Goal: Answer question/provide support: Share knowledge or assist other users

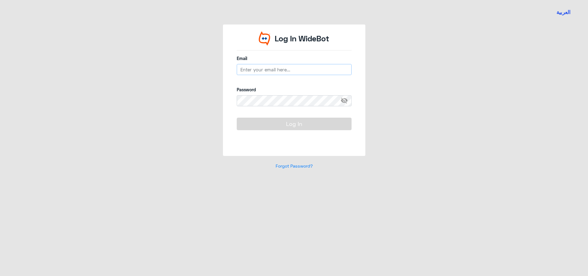
type input "[EMAIL_ADDRESS][DOMAIN_NAME]"
click at [279, 123] on button "Log In" at bounding box center [294, 124] width 115 height 12
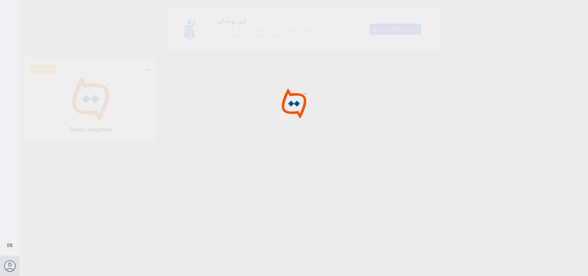
click at [279, 123] on div at bounding box center [294, 139] width 588 height 278
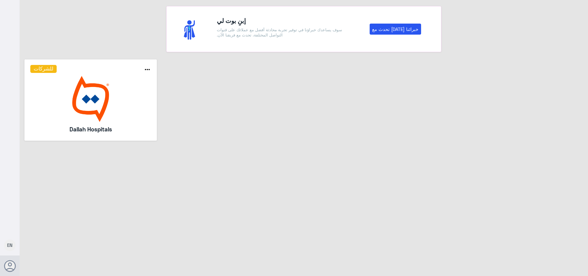
click at [107, 100] on img at bounding box center [90, 99] width 121 height 46
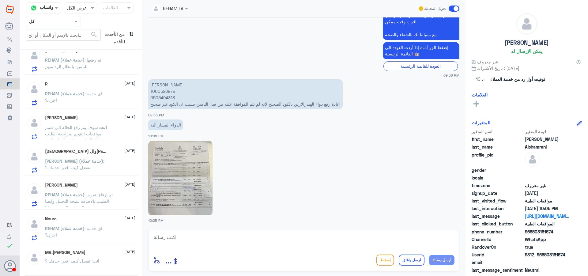
scroll to position [3, 0]
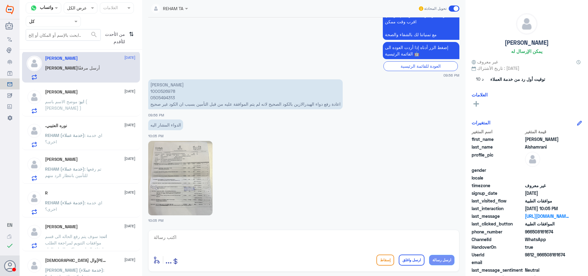
click at [99, 234] on span ": سوف يتم رفع الحاله الى قسم موافقات التنويم لمراجعة الطلب وارفاق التقارير شاكر…" at bounding box center [75, 243] width 61 height 18
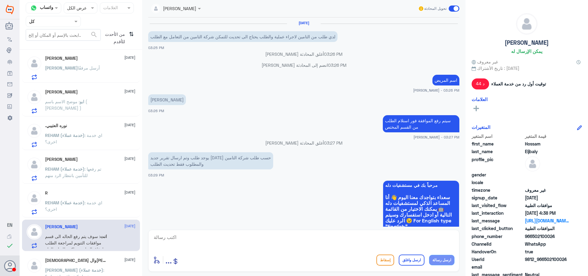
scroll to position [523, 0]
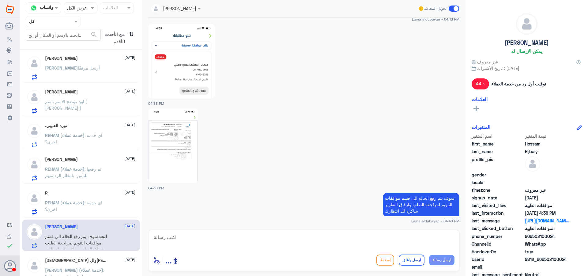
click at [87, 256] on div "[DEMOGRAPHIC_DATA] والحمد الله [DATE][PERSON_NAME] (خدمة عملاء) : تفضل كيف اقدر…" at bounding box center [81, 269] width 118 height 32
click at [88, 261] on div "[DEMOGRAPHIC_DATA] و[DEMOGRAPHIC_DATA][PERSON_NAME] [DATE]" at bounding box center [90, 260] width 90 height 5
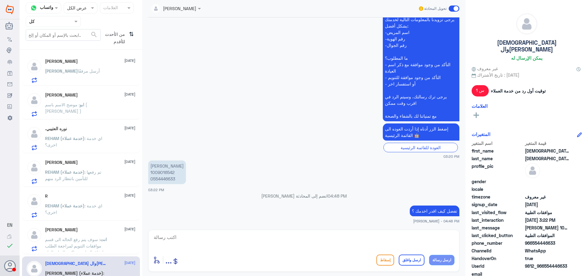
click at [95, 77] on div "[PERSON_NAME] أرسل مرفقًا" at bounding box center [90, 76] width 90 height 14
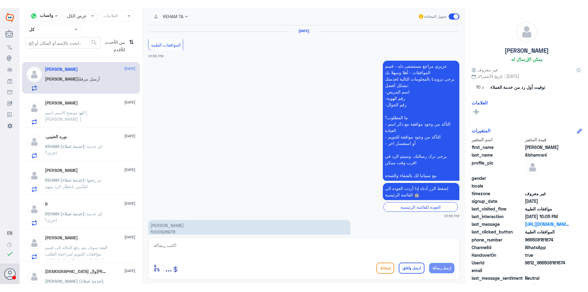
scroll to position [622, 0]
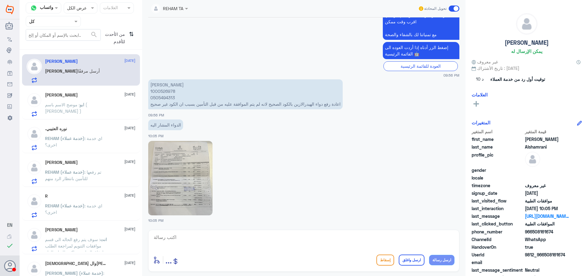
click at [165, 92] on p "[PERSON_NAME] 1000526978 0505494313 اعادة رفع دواء الهيدرالازين بالكود الصحيح ل…" at bounding box center [245, 94] width 194 height 30
copy p "1000526978"
click at [183, 190] on img at bounding box center [180, 178] width 64 height 74
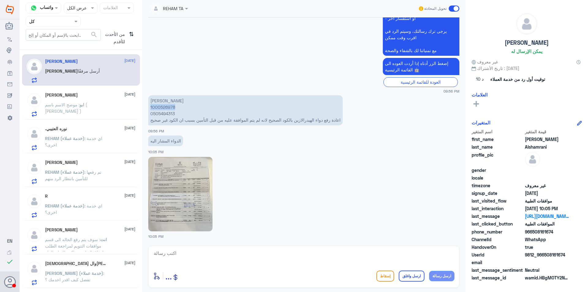
scroll to position [606, 0]
click at [202, 261] on textarea at bounding box center [303, 256] width 301 height 15
type textarea "j"
paste textarea "120747315"
type textarea "عزيزي المراجع تم رفع طلب تحويل جديد 120747315"
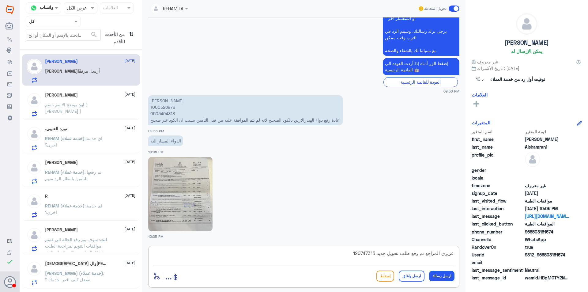
click at [444, 275] on button "ارسل رسالة" at bounding box center [441, 276] width 25 height 10
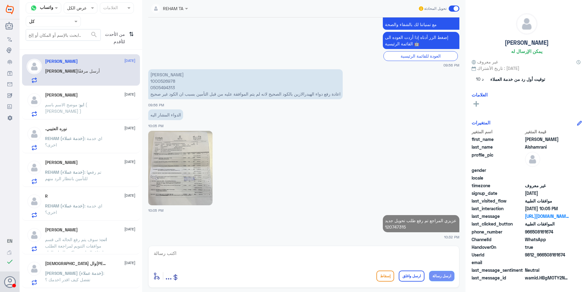
click at [406, 251] on textarea at bounding box center [303, 256] width 301 height 15
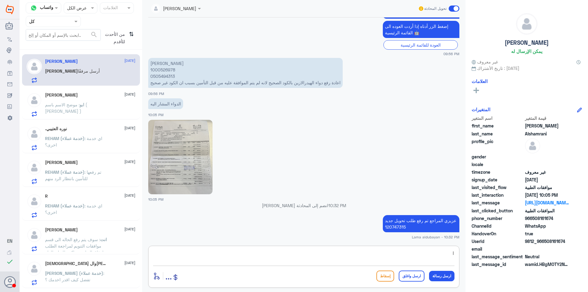
type textarea "ا"
type textarea "اي خدمه اخرى؟"
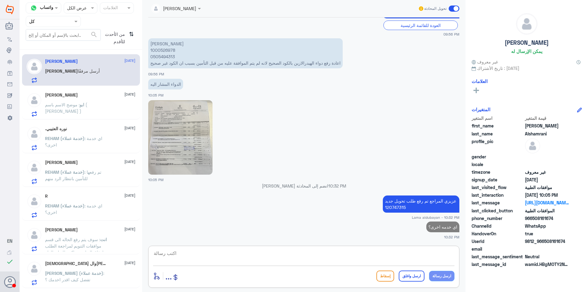
click at [106, 119] on div "[PERSON_NAME] [DATE][PERSON_NAME] : موضح الاسم باسم ( [PERSON_NAME] )" at bounding box center [81, 104] width 118 height 32
click at [58, 21] on input "text" at bounding box center [46, 21] width 34 height 7
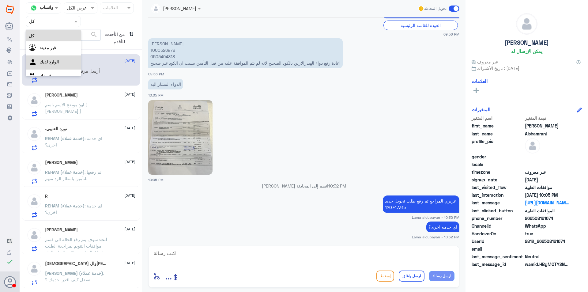
click at [70, 61] on div "الوارد لديك" at bounding box center [53, 62] width 55 height 14
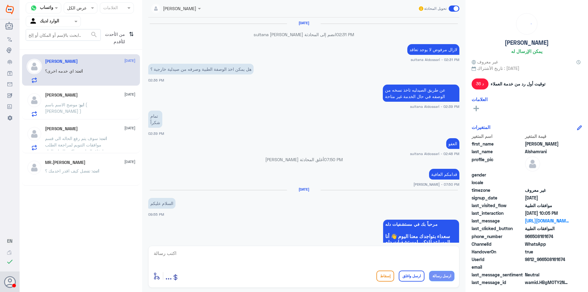
scroll to position [444, 0]
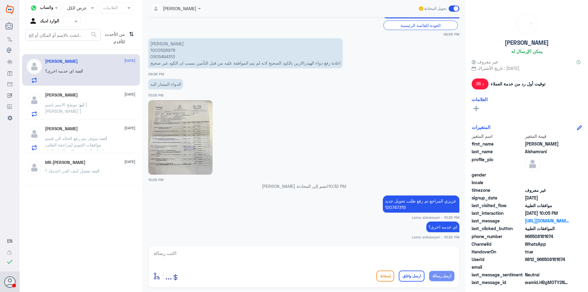
click at [72, 142] on span ": سوف يتم رفع الحاله الى قسم موافقات التنويم لمراجعة الطلب وارفاق التقارير شاكر…" at bounding box center [75, 145] width 61 height 18
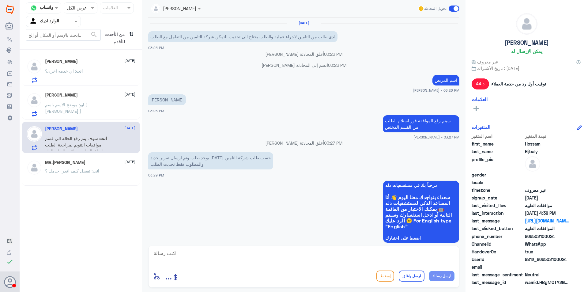
scroll to position [507, 0]
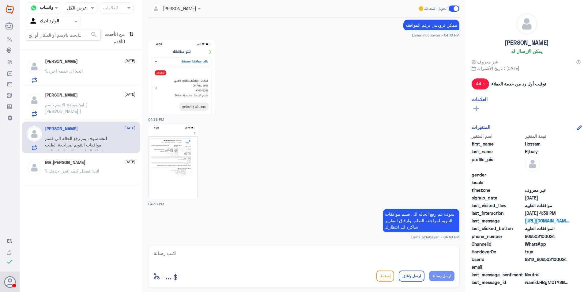
click at [82, 171] on span ": تفضل كيف اقدر اخدمك ؟" at bounding box center [68, 170] width 47 height 5
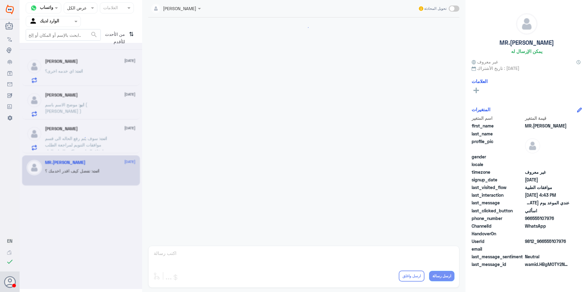
scroll to position [584, 0]
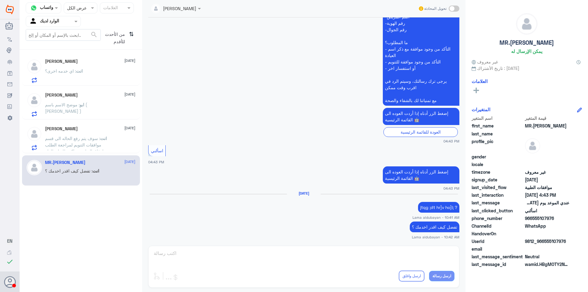
click at [87, 106] on span ": موضح الاسم باسم ( [PERSON_NAME] )" at bounding box center [66, 108] width 42 height 12
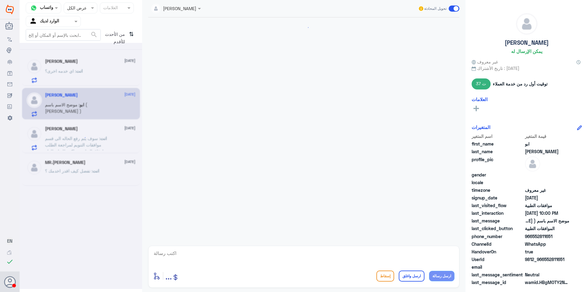
scroll to position [272, 0]
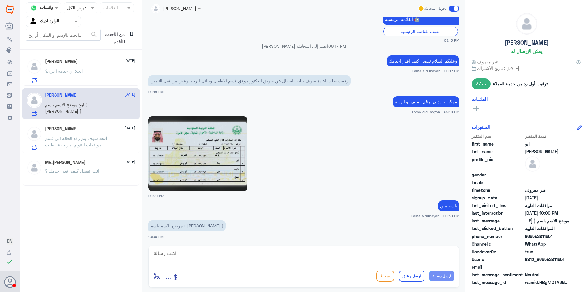
click at [230, 179] on img at bounding box center [197, 153] width 99 height 74
click at [212, 249] on textarea at bounding box center [303, 256] width 301 height 15
type textarea "تم تزويد التامين بتقرير النمو والوصفه وتقرير الدكتور بنتظار رد التامين"
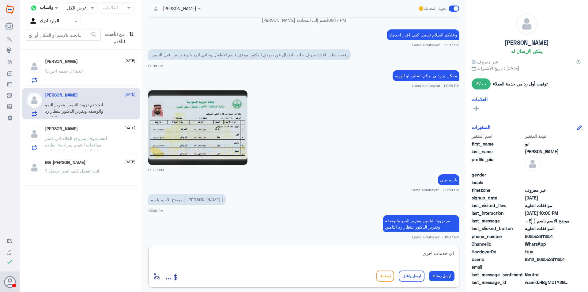
type textarea "اي خدمات اخرى؟"
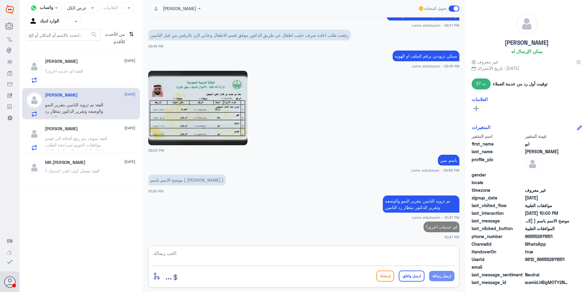
click at [57, 137] on span ": سوف يتم رفع الحاله الى قسم موافقات التنويم لمراجعة الطلب وارفاق التقارير شاكر…" at bounding box center [75, 145] width 61 height 18
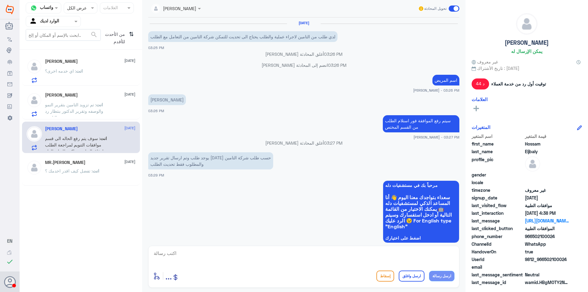
scroll to position [507, 0]
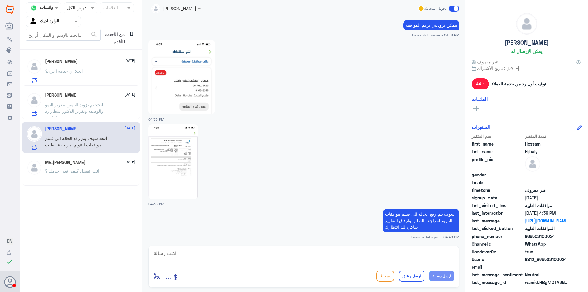
click at [78, 73] on span "انت" at bounding box center [79, 70] width 7 height 5
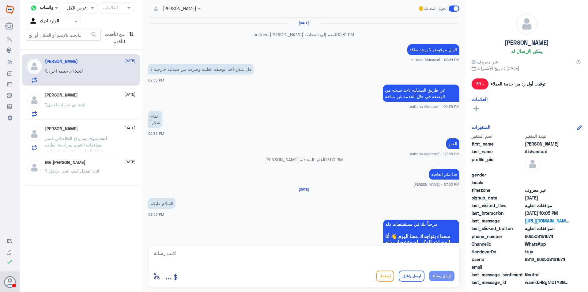
scroll to position [444, 0]
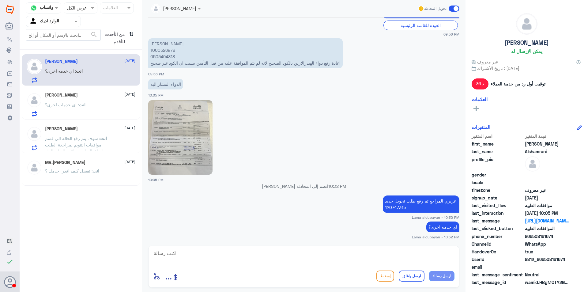
click at [82, 140] on span ": سوف يتم رفع الحاله الى قسم موافقات التنويم لمراجعة الطلب وارفاق التقارير شاكر…" at bounding box center [75, 145] width 61 height 18
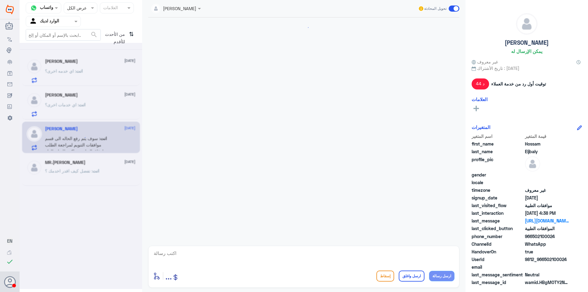
scroll to position [507, 0]
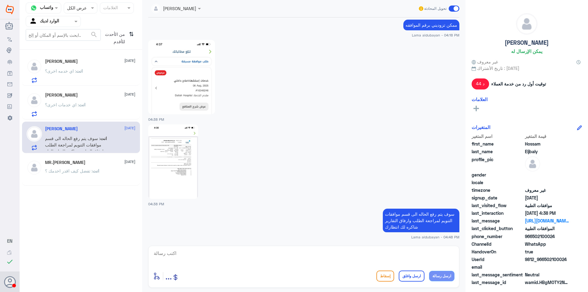
click at [66, 107] on span ": اي خدمات اخرى؟" at bounding box center [62, 104] width 34 height 5
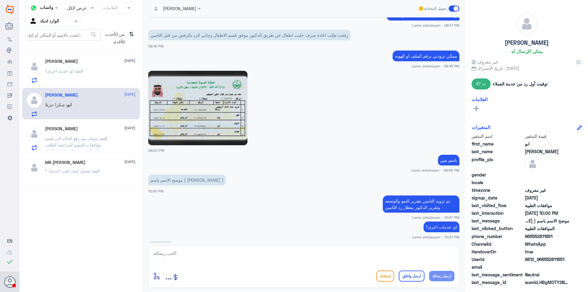
scroll to position [338, 0]
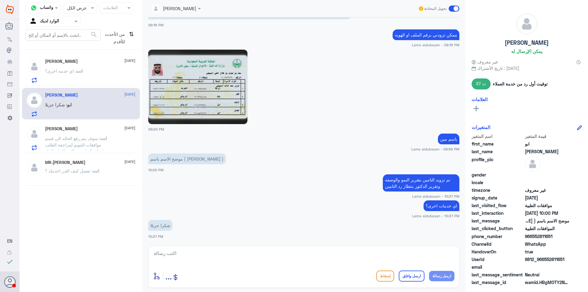
click at [192, 256] on textarea at bounding box center [303, 256] width 301 height 15
drag, startPoint x: 442, startPoint y: 253, endPoint x: 375, endPoint y: 248, distance: 67.2
click at [375, 248] on div "العفو بالخدمه أدخل اسم مجموعة الرسائل ... إسقاط ارسل واغلق ارسل رسالة" at bounding box center [303, 266] width 311 height 42
type textarea "العفو اتمنى لكم دوام الصحه والعافيه"
drag, startPoint x: 422, startPoint y: 275, endPoint x: 409, endPoint y: 271, distance: 13.3
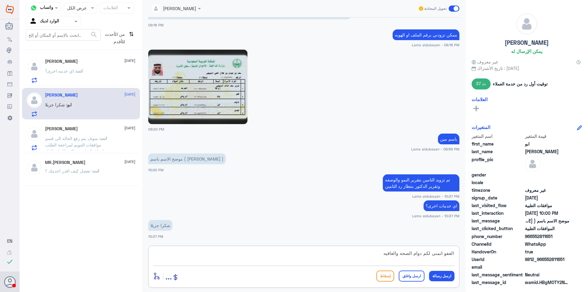
click at [421, 275] on button "ارسل واغلق" at bounding box center [412, 275] width 26 height 11
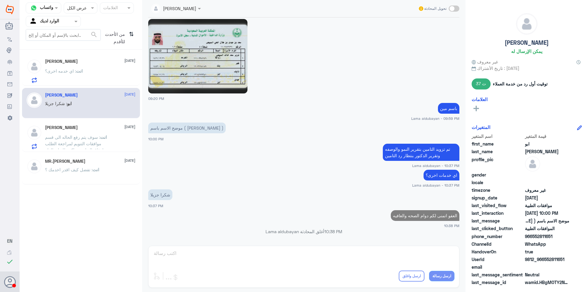
click at [82, 68] on div "[PERSON_NAME] [DATE] انت : اي خدمه اخرى؟" at bounding box center [90, 71] width 90 height 24
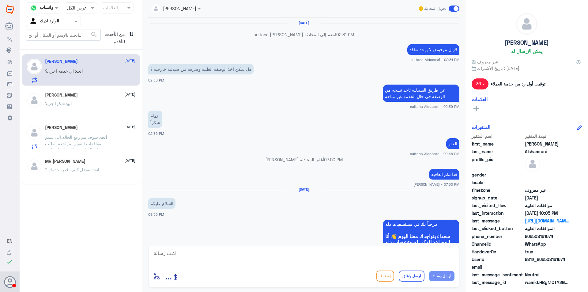
scroll to position [444, 0]
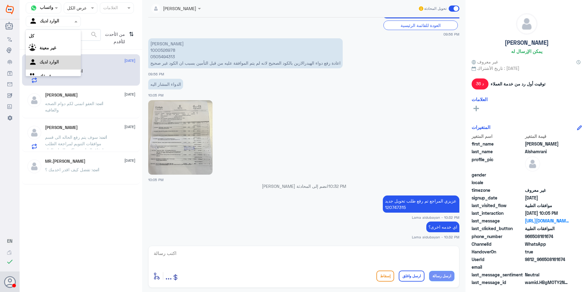
click at [69, 23] on div at bounding box center [53, 21] width 54 height 7
click at [73, 53] on div "الوارد لديك" at bounding box center [53, 55] width 55 height 14
click at [63, 19] on div at bounding box center [53, 21] width 54 height 7
click at [58, 66] on div "فريقك" at bounding box center [53, 69] width 55 height 14
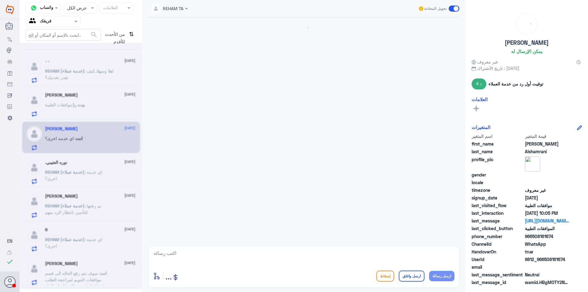
scroll to position [547, 0]
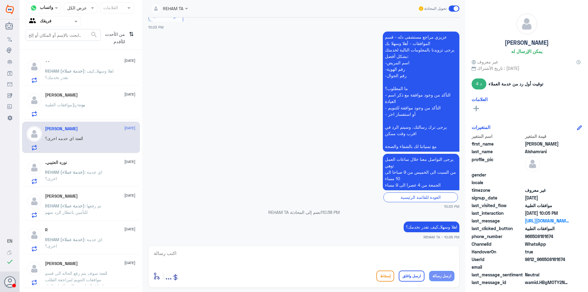
click at [84, 98] on div "[PERSON_NAME] [DATE][PERSON_NAME] : موافقات الطبية" at bounding box center [90, 104] width 90 height 24
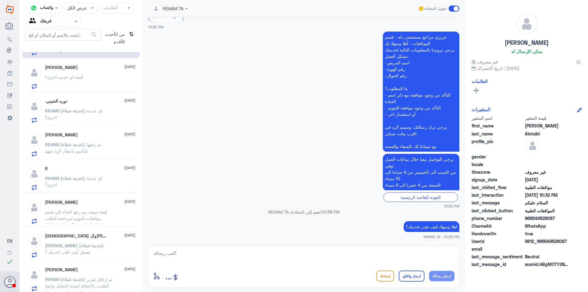
scroll to position [64, 0]
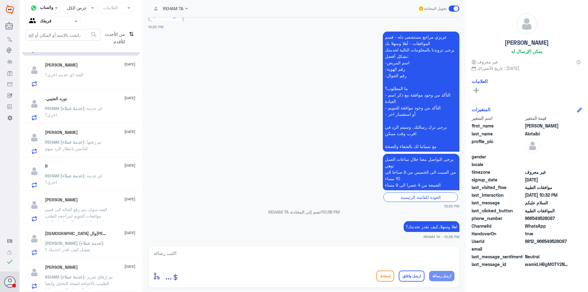
click at [82, 275] on span "REHAM (خدمة عملاء)" at bounding box center [64, 276] width 39 height 5
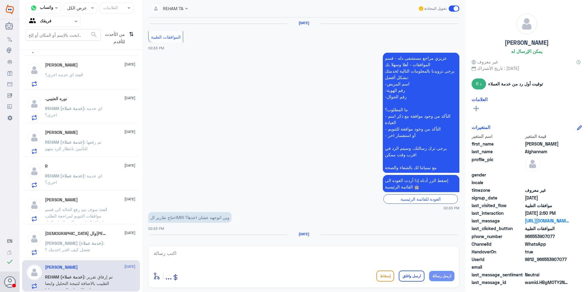
scroll to position [545, 0]
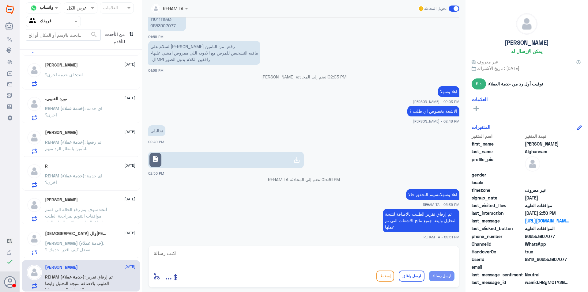
click at [85, 242] on span "[PERSON_NAME] (خدمة عملاء)" at bounding box center [74, 242] width 58 height 5
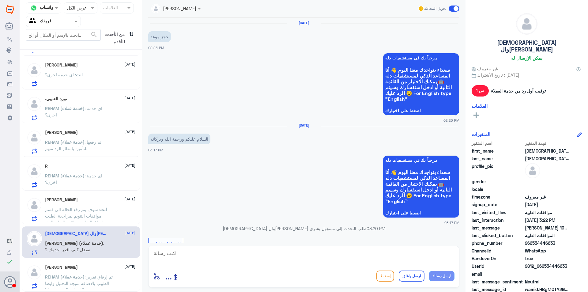
scroll to position [242, 0]
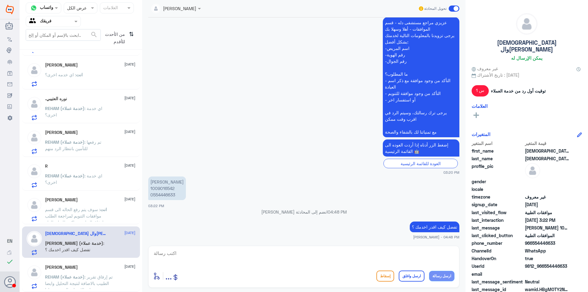
click at [83, 205] on div "Hossam Eljbaly [DATE] انت : سوف يتم رفع الحاله الى قسم موافقات التنويم لمراجعة …" at bounding box center [90, 209] width 90 height 24
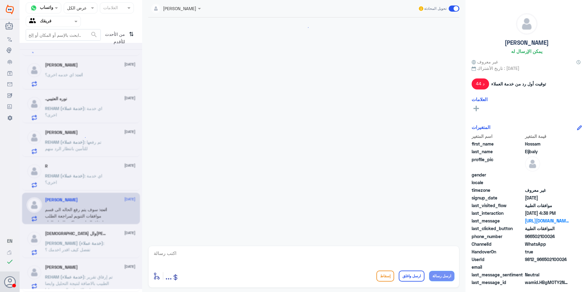
scroll to position [507, 0]
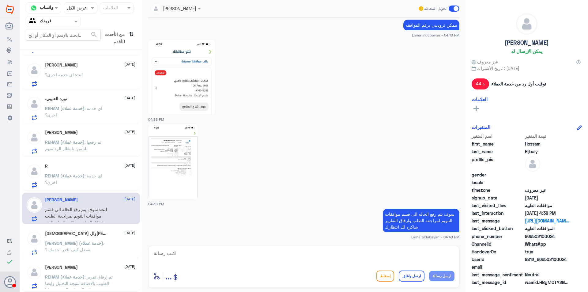
click at [91, 168] on div "R [DATE]" at bounding box center [90, 165] width 90 height 5
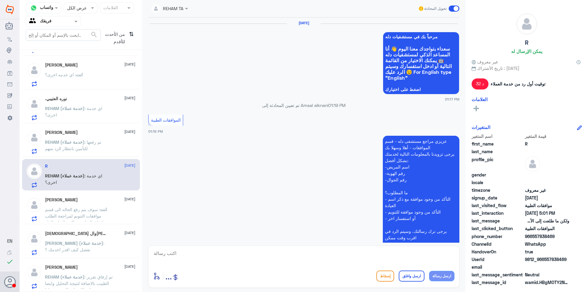
scroll to position [512, 0]
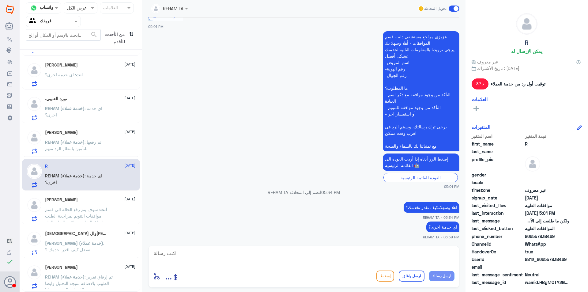
click at [104, 145] on p "REHAM (خدمة عملاء) : تم رفعها للتأمين بانتظار الرد منهم" at bounding box center [79, 146] width 69 height 15
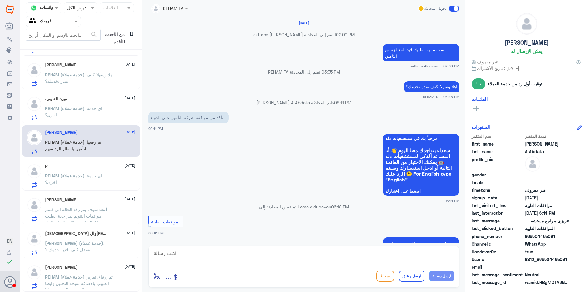
scroll to position [374, 0]
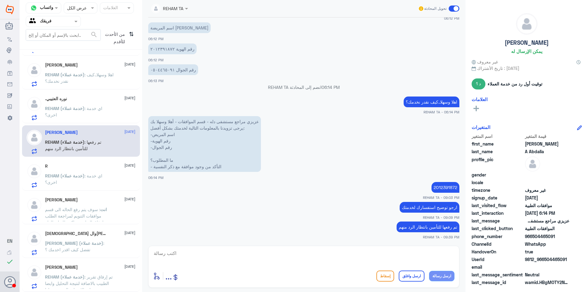
click at [108, 111] on p "REHAM (خدمة عملاء) : اي خدمة اخرى؟" at bounding box center [79, 112] width 69 height 15
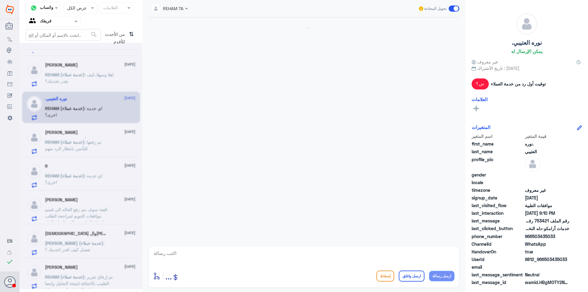
scroll to position [475, 0]
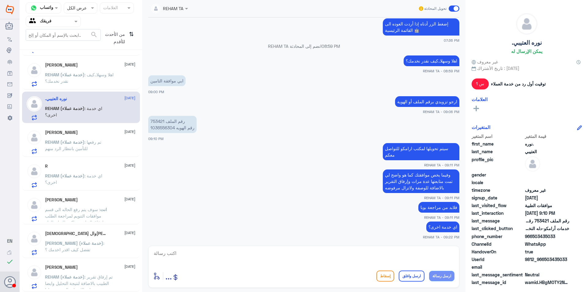
click at [111, 79] on p "REHAM (خدمة عملاء) : اهلا وسهلا..كيف نقدر نخدمك؟" at bounding box center [79, 78] width 69 height 15
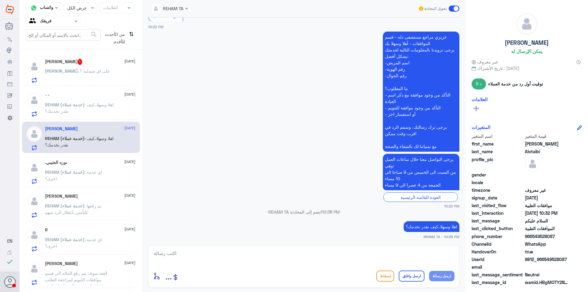
click at [98, 59] on div "[PERSON_NAME] 1 [DATE]" at bounding box center [90, 62] width 90 height 6
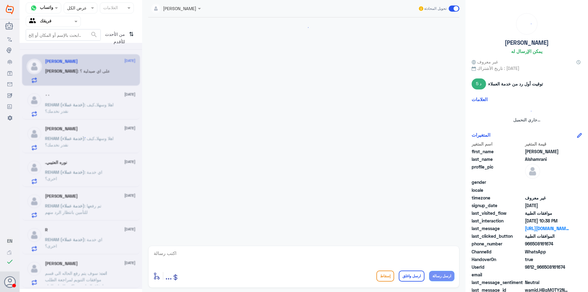
scroll to position [452, 0]
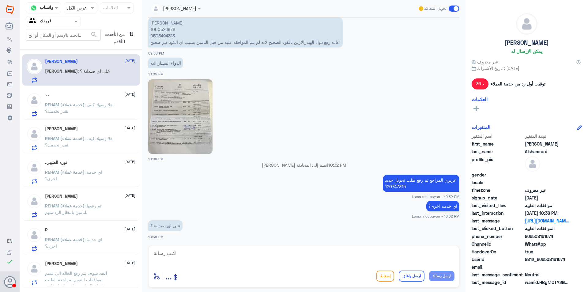
click at [359, 245] on div "Lama aldubayan تحويل المحادثة [DATE] لازال مرفوض لا يوجد تعاقد sultana Aldossar…" at bounding box center [303, 147] width 323 height 294
click at [358, 256] on textarea at bounding box center [303, 256] width 301 height 15
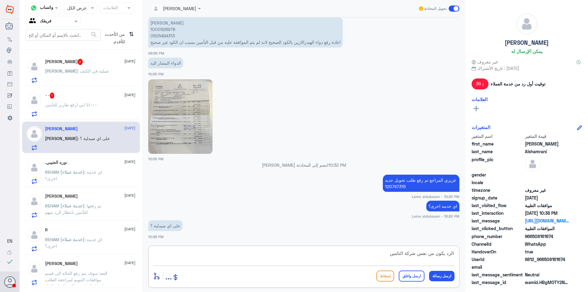
type textarea "الرد يكون من نفس شركة التامين"
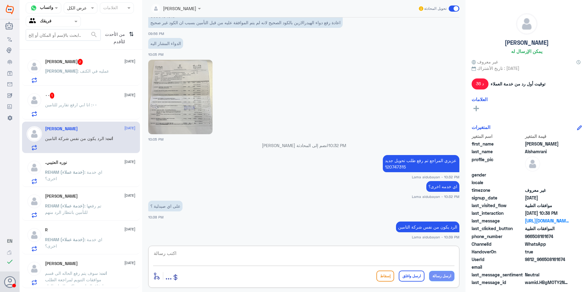
click at [102, 109] on div "٠٠ : انا ابي ارفع تقارير للتامين" at bounding box center [90, 110] width 90 height 14
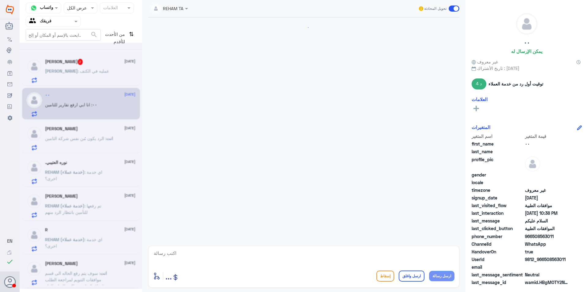
scroll to position [547, 0]
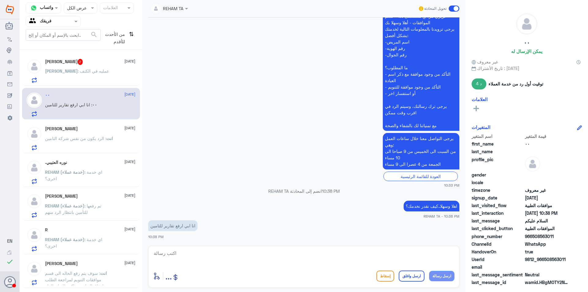
click at [101, 73] on div "[PERSON_NAME] : عمليه في الكتف" at bounding box center [90, 76] width 90 height 14
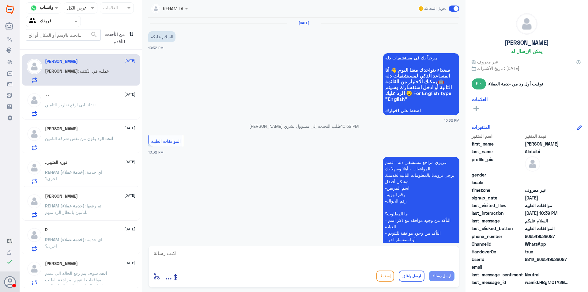
scroll to position [167, 0]
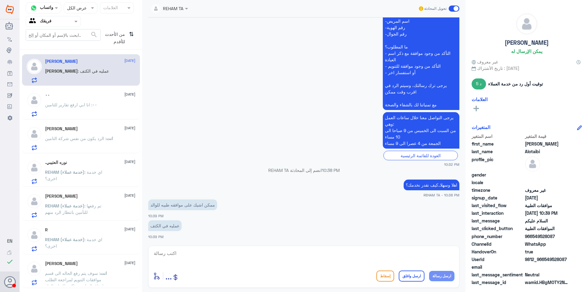
click at [96, 101] on div "٠٠ [DATE][PERSON_NAME] : انا ابي ارفع تقارير للتامين" at bounding box center [90, 104] width 90 height 24
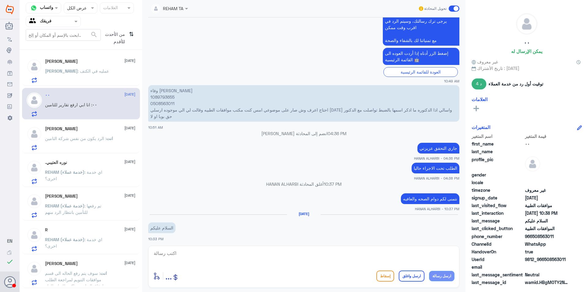
scroll to position [88, 0]
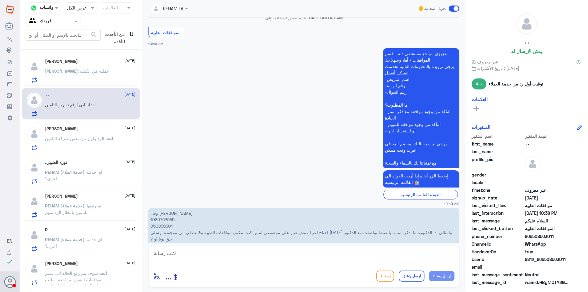
click at [71, 138] on span ": الرد يكون من نفس شركة التامين" at bounding box center [75, 138] width 61 height 5
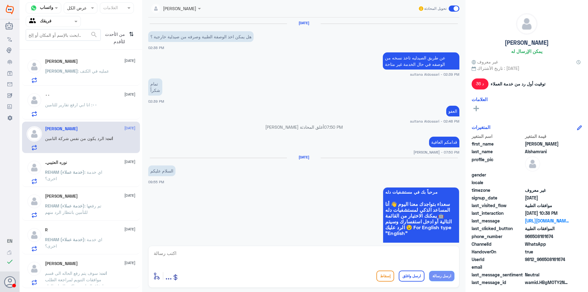
scroll to position [452, 0]
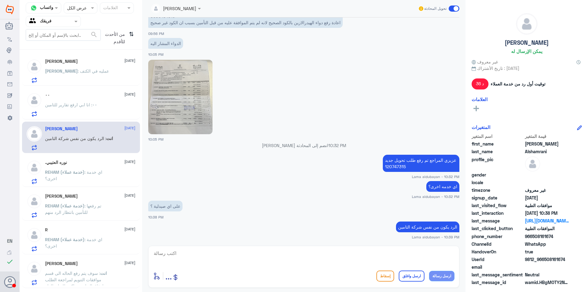
click at [80, 75] on p "[PERSON_NAME] : عمليه في الكتف" at bounding box center [77, 75] width 64 height 15
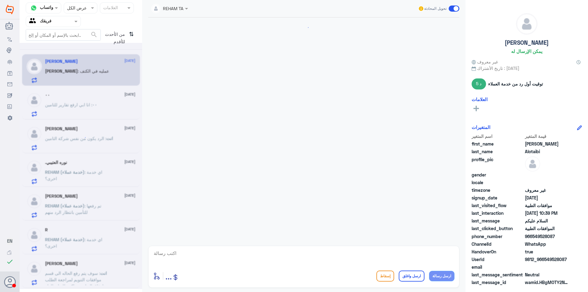
scroll to position [167, 0]
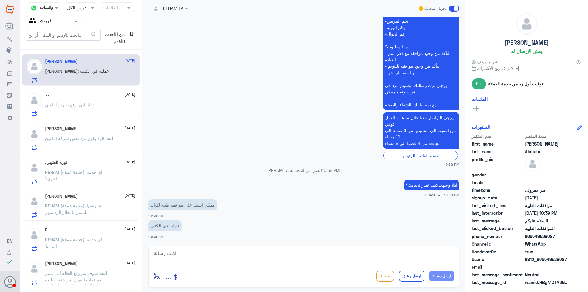
click at [78, 143] on p "انت : الرد يكون من نفس شركة التامين" at bounding box center [79, 142] width 68 height 15
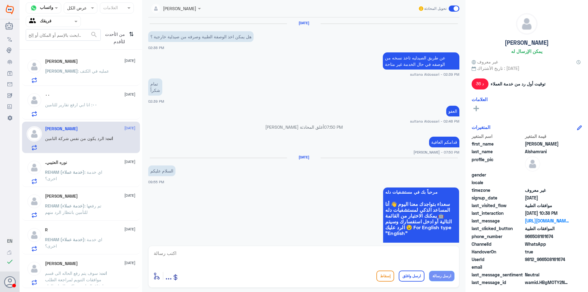
scroll to position [452, 0]
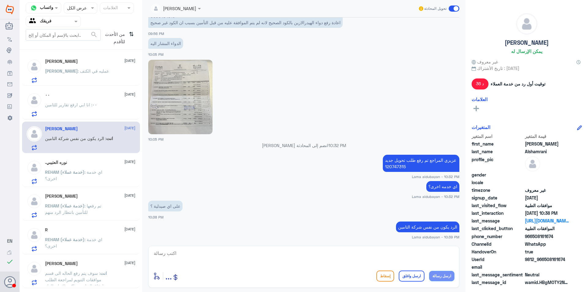
click at [98, 78] on div "[PERSON_NAME] : عمليه في الكتف" at bounding box center [90, 76] width 90 height 14
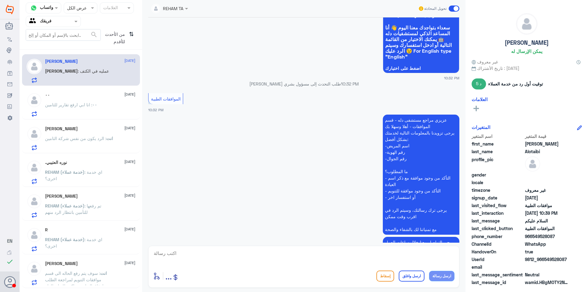
scroll to position [14, 0]
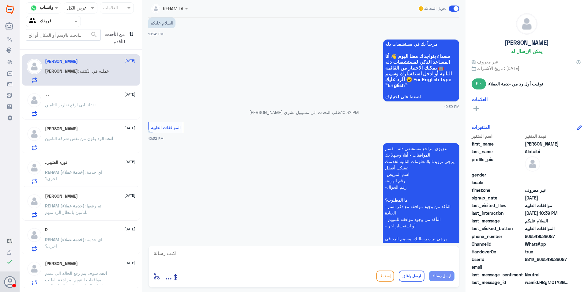
click at [72, 108] on p "٠٠ : انا ابي ارفع تقارير للتامين" at bounding box center [71, 108] width 52 height 15
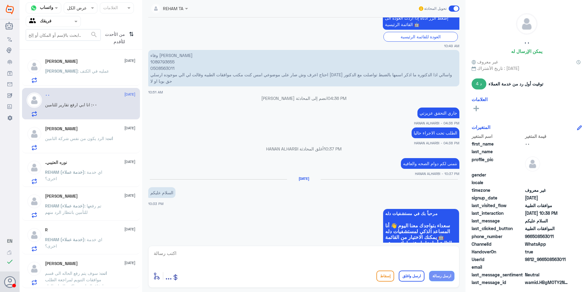
scroll to position [210, 0]
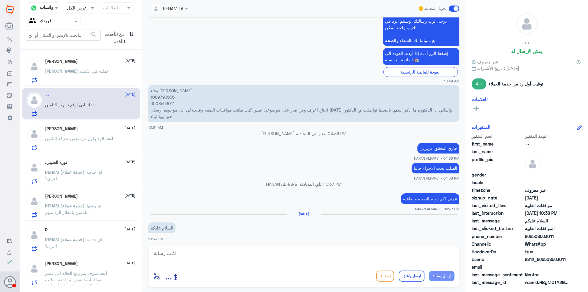
click at [166, 97] on p "وفاء [PERSON_NAME] 1089793655 0508563011 احتاج اعرف وش صار على موضوعي امس كنت م…" at bounding box center [303, 103] width 311 height 36
copy p "1089793655"
click at [82, 136] on span ": الرد يكون من نفس شركة التامين" at bounding box center [75, 138] width 61 height 5
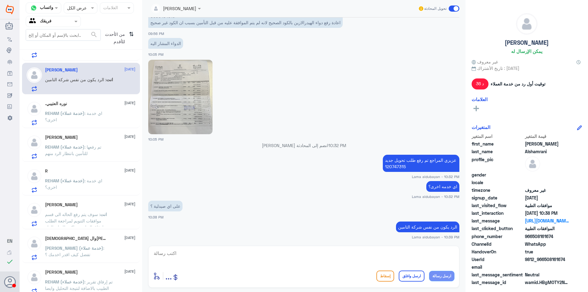
scroll to position [64, 0]
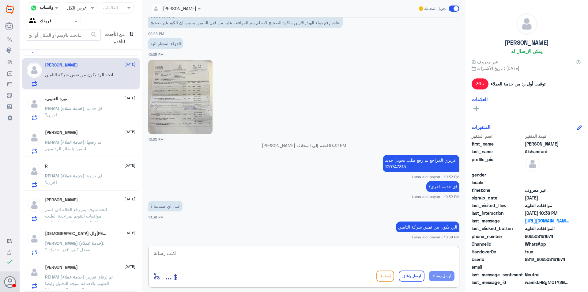
drag, startPoint x: 183, startPoint y: 255, endPoint x: 187, endPoint y: 257, distance: 4.6
click at [183, 256] on textarea at bounding box center [303, 256] width 301 height 15
type textarea "اي خدمه اخرى"
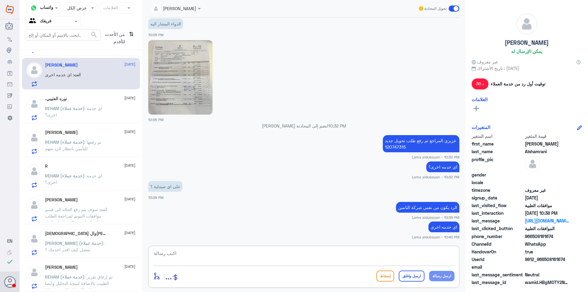
click at [81, 95] on div ".[PERSON_NAME] [DATE][PERSON_NAME] (خدمة عملاء) : اي خدمة اخرى؟" at bounding box center [81, 108] width 118 height 32
click at [80, 113] on p "REHAM (خدمة عملاء) : اي خدمة اخرى؟" at bounding box center [79, 112] width 69 height 15
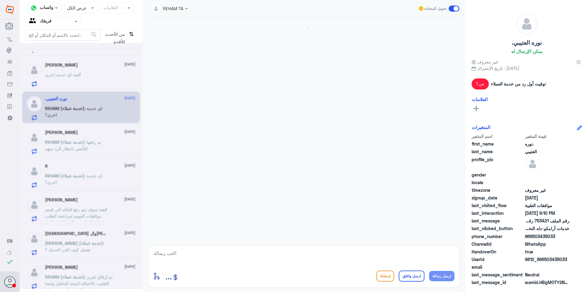
scroll to position [475, 0]
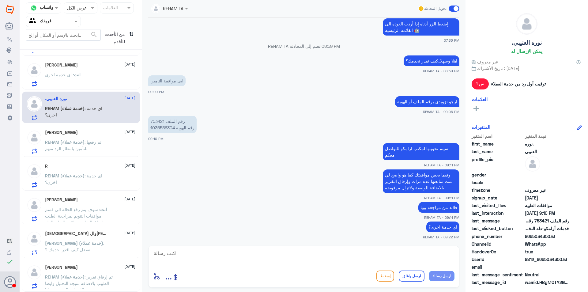
click at [81, 137] on div "[PERSON_NAME] A Abdalla [DATE][PERSON_NAME] (خدمة عملاء) : تم رفعها للتأمين بان…" at bounding box center [90, 142] width 90 height 24
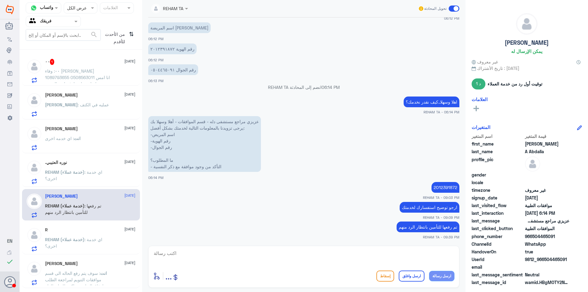
click at [103, 66] on div "٠٠ 1 [DATE][PERSON_NAME] : وفاء [PERSON_NAME] 1089793655 0508563011 انا امس سوي…" at bounding box center [90, 71] width 90 height 24
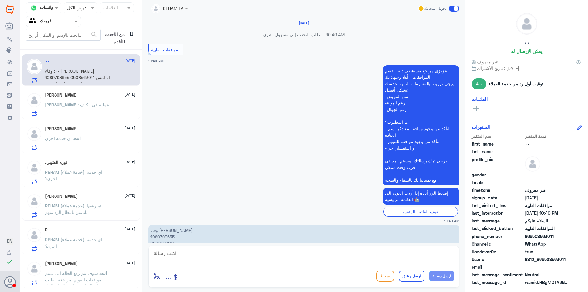
scroll to position [516, 0]
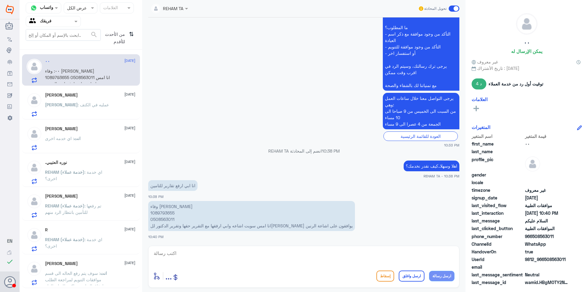
click at [166, 212] on p "وفاء [PERSON_NAME] 1089793655 0508563011 انا امس سويت اشاعه وابي ارفقها مع التق…" at bounding box center [251, 216] width 207 height 30
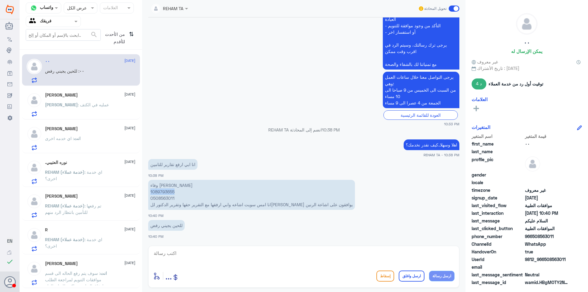
copy p "1089793655"
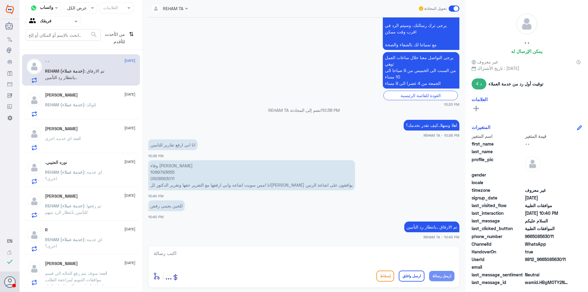
click at [106, 107] on div "REHAM (خدمة عملاء) : للوالد" at bounding box center [90, 110] width 90 height 14
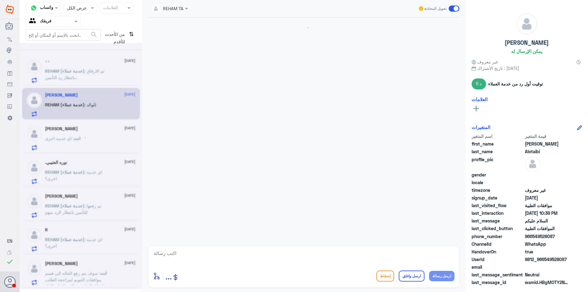
scroll to position [206, 0]
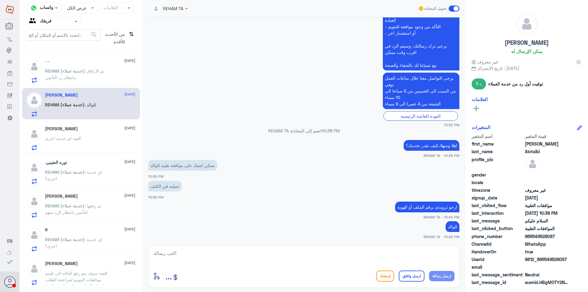
click at [101, 174] on span ": اي خدمة اخرى؟" at bounding box center [73, 175] width 57 height 12
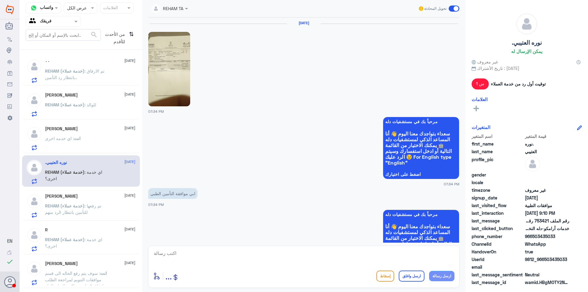
scroll to position [475, 0]
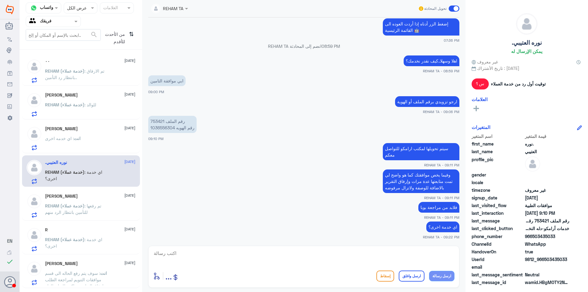
click at [96, 151] on div "[PERSON_NAME] [DATE] انت : اي خدمه اخرى" at bounding box center [81, 138] width 118 height 32
click at [96, 146] on div "انت : اي خدمه اخرى" at bounding box center [90, 144] width 90 height 14
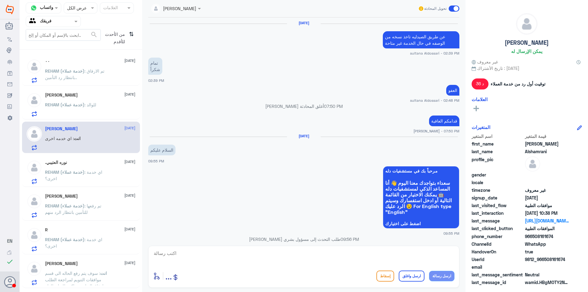
scroll to position [451, 0]
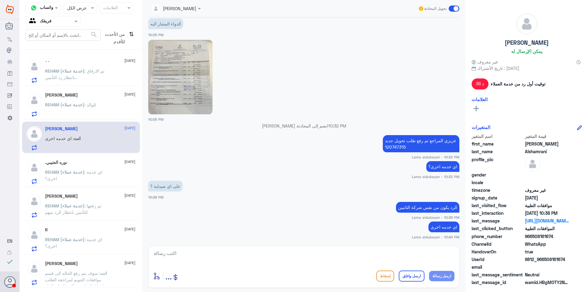
click at [96, 165] on div ".[PERSON_NAME] [DATE][PERSON_NAME] (خدمة عملاء) : اي خدمة اخرى؟" at bounding box center [90, 172] width 90 height 24
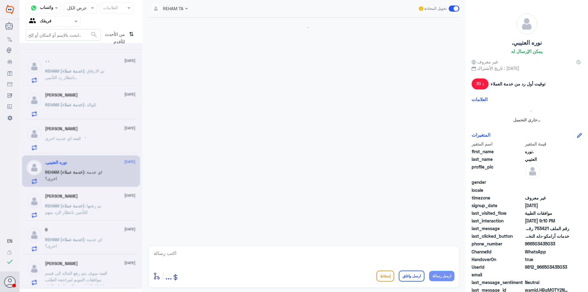
scroll to position [475, 0]
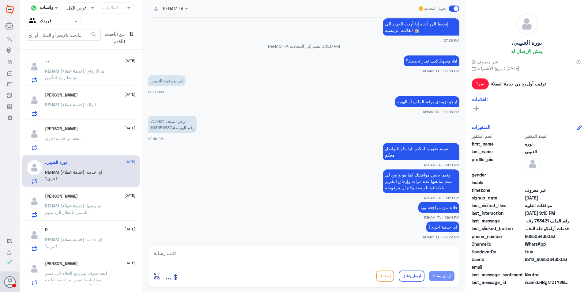
click at [95, 139] on div "انت : اي خدمه اخرى" at bounding box center [90, 144] width 90 height 14
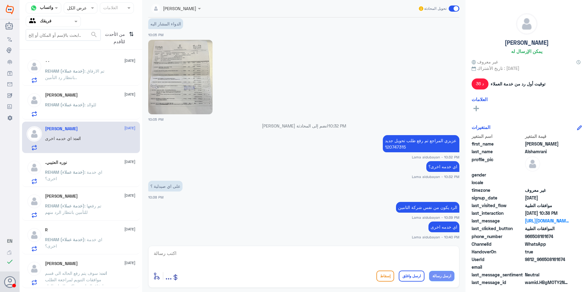
click at [110, 66] on div "٠٠ [DATE][PERSON_NAME] (خدمة عملاء) : تم الارفاق ..بانتظار رد التأمين" at bounding box center [90, 71] width 90 height 24
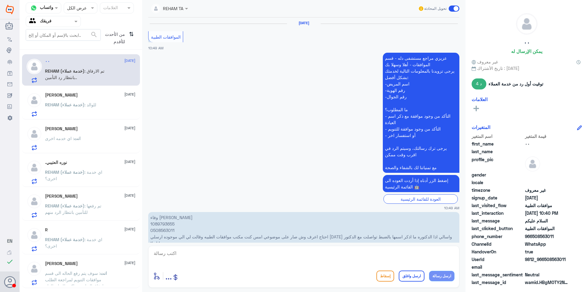
scroll to position [545, 0]
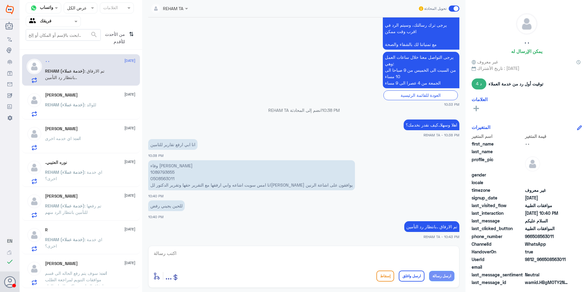
click at [100, 106] on div "REHAM (خدمة عملاء) : للوالد" at bounding box center [90, 110] width 90 height 14
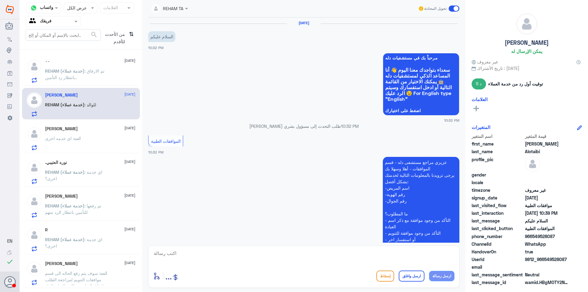
scroll to position [206, 0]
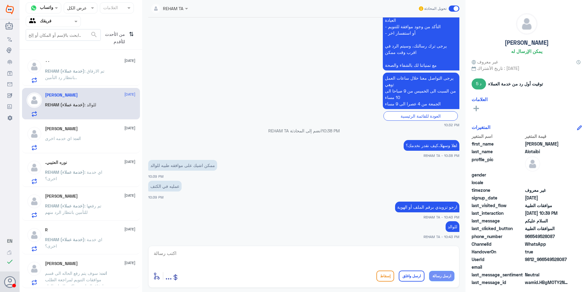
click at [99, 137] on div "انت : اي خدمه اخرى" at bounding box center [90, 144] width 90 height 14
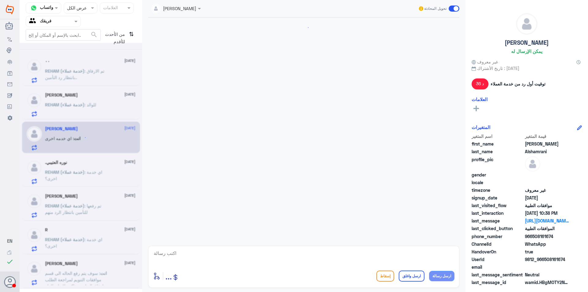
scroll to position [451, 0]
click at [95, 172] on span ": اي خدمة اخرى؟" at bounding box center [73, 175] width 57 height 12
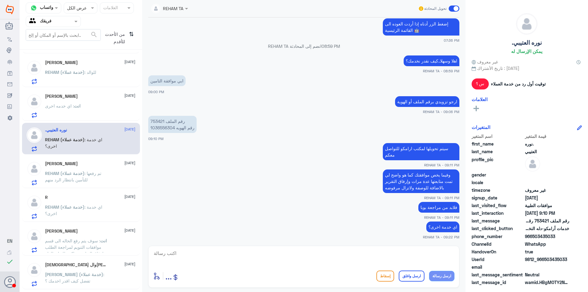
scroll to position [64, 0]
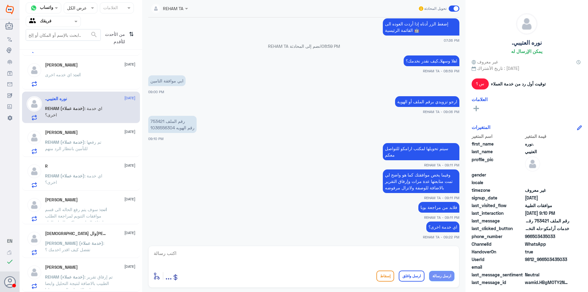
click at [91, 270] on div "[PERSON_NAME] [DATE][PERSON_NAME] (خدمة عملاء) : تم إرفاق تقرير الطبيب بالاضافة…" at bounding box center [90, 276] width 90 height 24
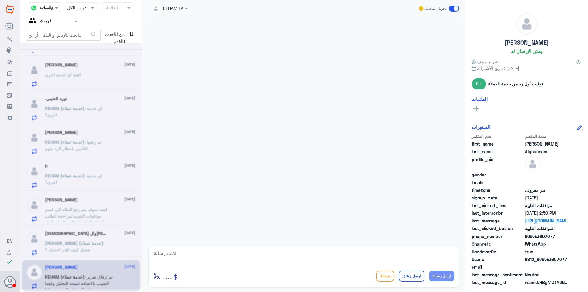
scroll to position [545, 0]
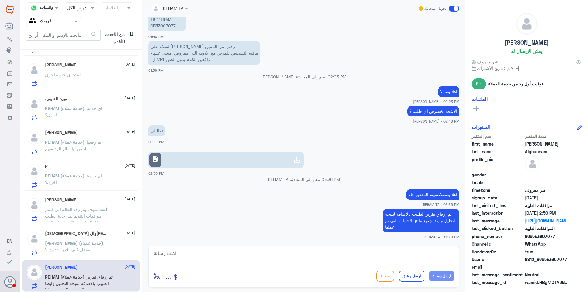
click at [92, 242] on span ": تفضل كيف اقدر اخدمك ؟" at bounding box center [74, 246] width 59 height 12
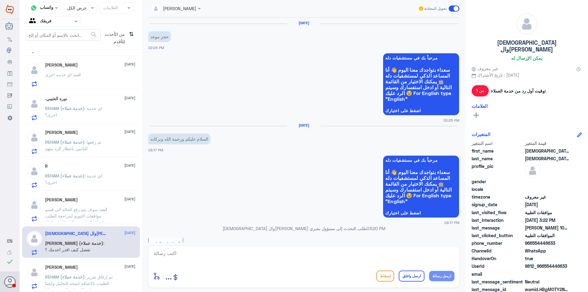
scroll to position [242, 0]
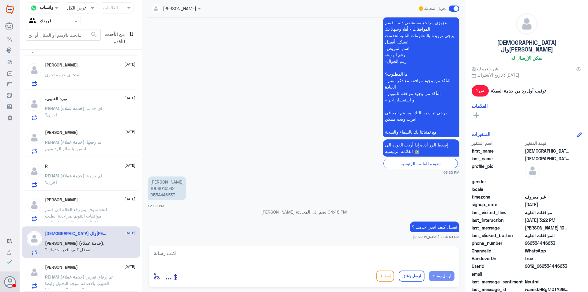
click at [67, 21] on div at bounding box center [53, 21] width 54 height 7
click at [64, 53] on div "الوارد لديك" at bounding box center [53, 55] width 55 height 14
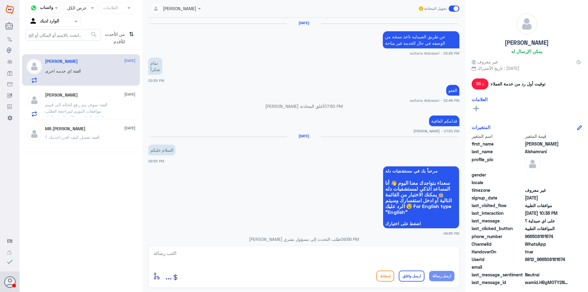
scroll to position [451, 0]
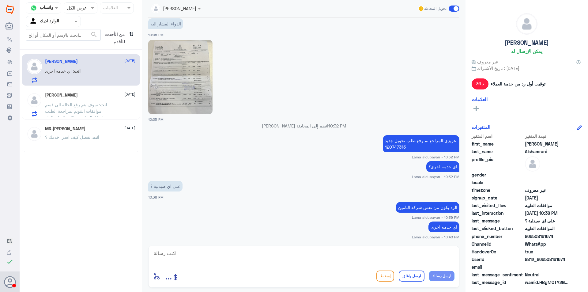
click at [87, 106] on span ": سوف يتم رفع الحاله الى قسم موافقات التنويم لمراجعة الطلب وارفاق التقارير شاكر…" at bounding box center [75, 111] width 61 height 18
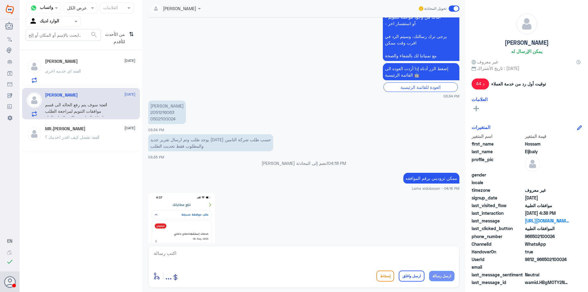
click at [167, 110] on p "[PERSON_NAME] 2051216063 0502100024" at bounding box center [167, 112] width 38 height 24
copy p "2051216063"
click at [121, 189] on div "قناة واتساب Status × عرض الكل العلامات Agent Filter الوارد لديك search من الأحد…" at bounding box center [81, 147] width 122 height 294
click at [109, 80] on div "انت : اي خدمه اخرى" at bounding box center [90, 76] width 90 height 14
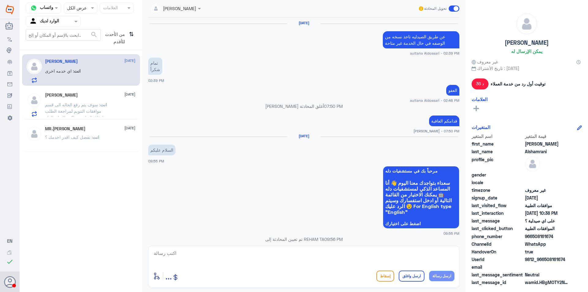
scroll to position [451, 0]
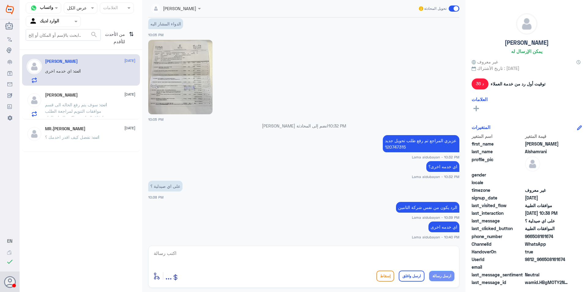
click at [67, 22] on div at bounding box center [53, 21] width 54 height 7
click at [65, 66] on div "فريقك" at bounding box center [53, 69] width 55 height 14
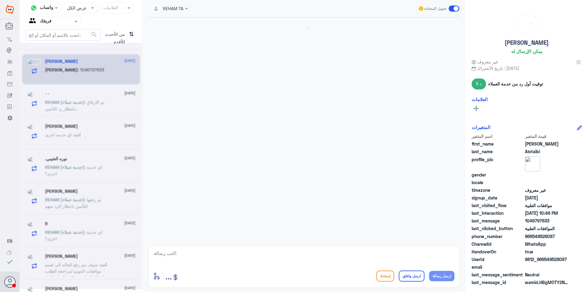
scroll to position [227, 0]
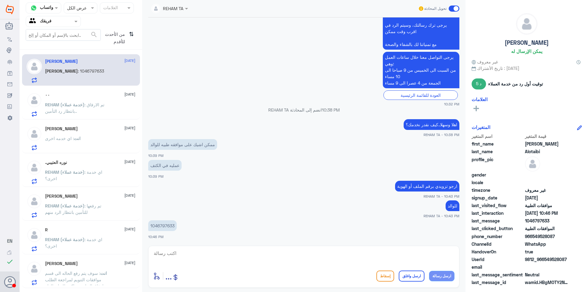
click at [85, 108] on p "REHAM (خدمة عملاء) : تم الارفاق ..بانتظار رد التأمين" at bounding box center [79, 108] width 69 height 15
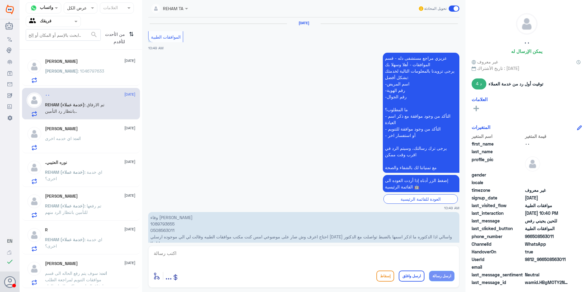
scroll to position [545, 0]
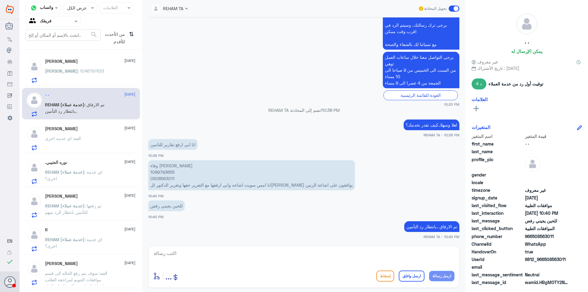
click at [85, 79] on p "[PERSON_NAME] : 1046797633" at bounding box center [74, 75] width 59 height 15
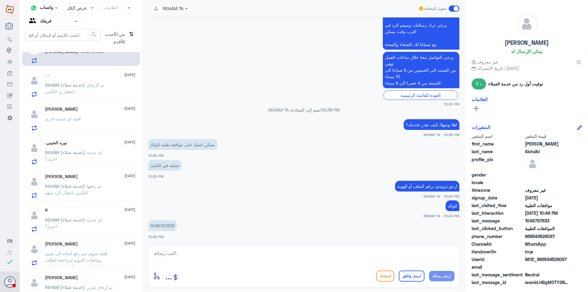
scroll to position [30, 0]
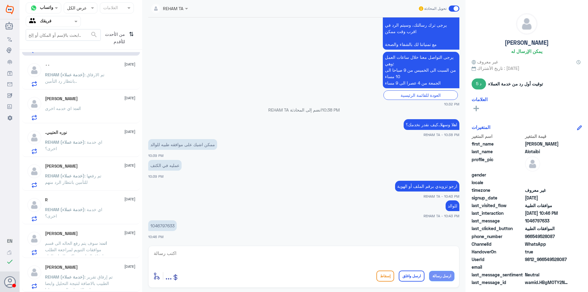
click at [123, 87] on div "٠٠ [DATE][PERSON_NAME] (خدمة عملاء) : تم الارفاق ..بانتظار رد التأمين" at bounding box center [81, 74] width 118 height 32
click at [99, 110] on div "انت : اي خدمه اخرى" at bounding box center [90, 114] width 90 height 14
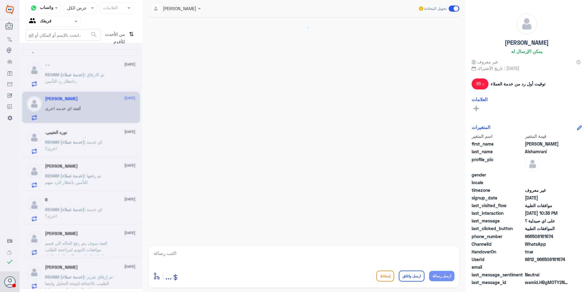
scroll to position [451, 0]
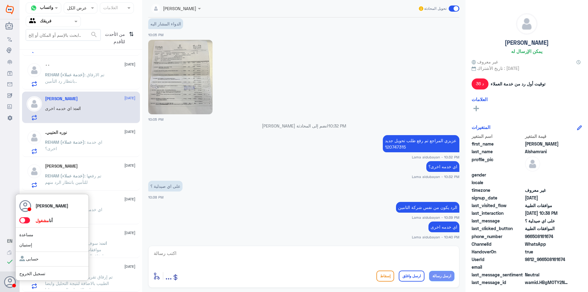
click at [23, 220] on span at bounding box center [24, 220] width 11 height 6
click at [0, 0] on input "checkbox" at bounding box center [0, 0] width 0 height 0
click at [11, 275] on icon at bounding box center [10, 282] width 12 height 12
click at [24, 219] on span at bounding box center [24, 220] width 11 height 6
click at [0, 0] on input "checkbox" at bounding box center [0, 0] width 0 height 0
